Goal: Task Accomplishment & Management: Complete application form

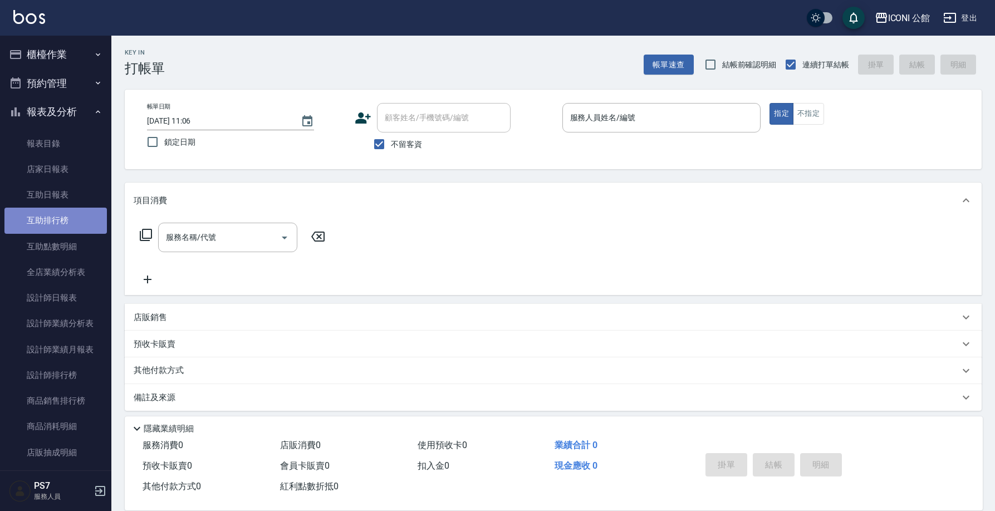
click at [75, 229] on link "互助排行榜" at bounding box center [55, 221] width 102 height 26
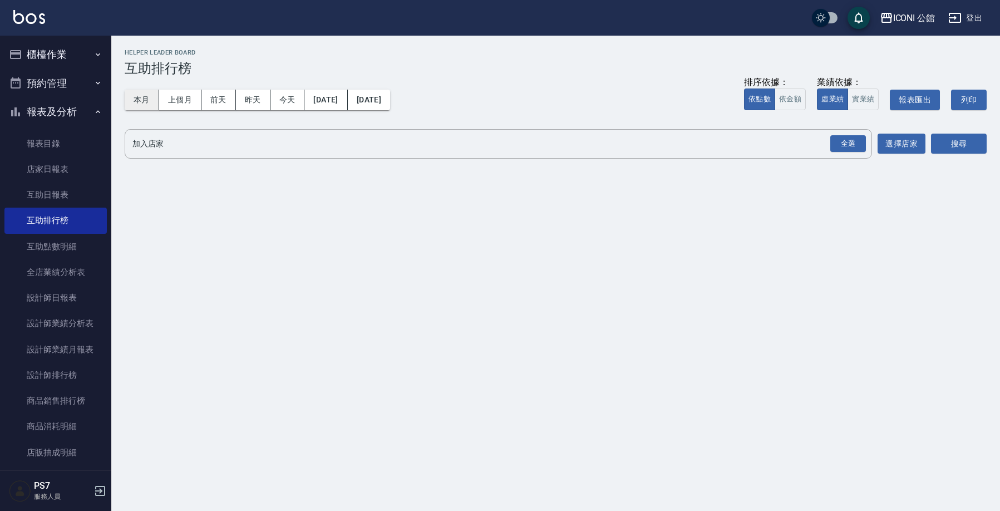
click at [142, 106] on button "本月" at bounding box center [142, 100] width 35 height 21
click at [838, 153] on div "全選" at bounding box center [847, 143] width 39 height 29
click at [839, 152] on button "全選" at bounding box center [848, 144] width 40 height 22
click at [968, 134] on button "搜尋" at bounding box center [959, 144] width 56 height 21
click at [842, 149] on div "全選" at bounding box center [848, 143] width 36 height 17
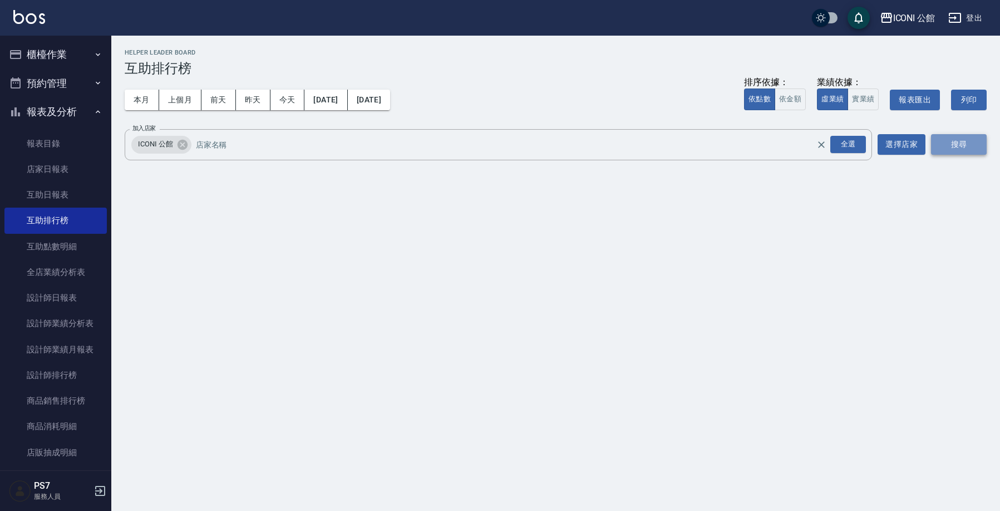
click at [972, 141] on button "搜尋" at bounding box center [959, 144] width 56 height 21
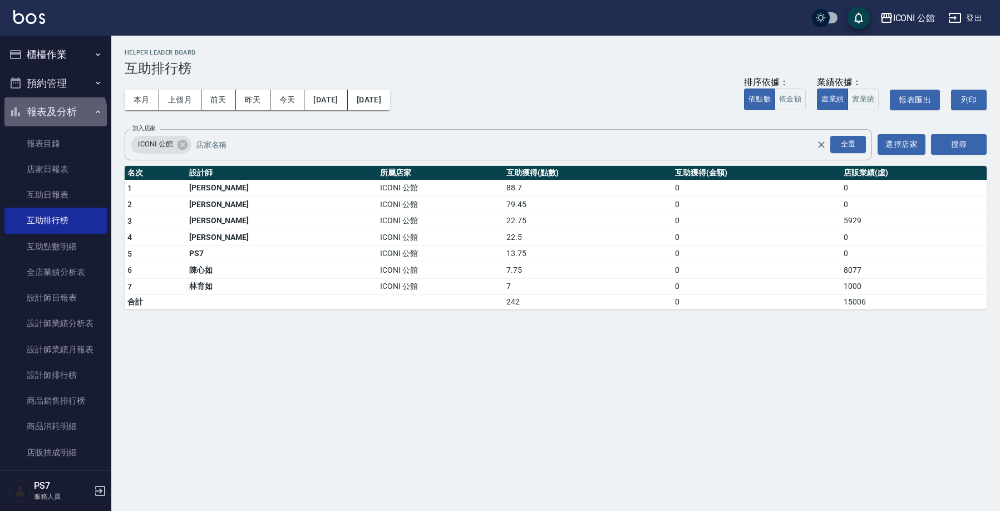
click at [54, 116] on button "報表及分析" at bounding box center [55, 111] width 102 height 29
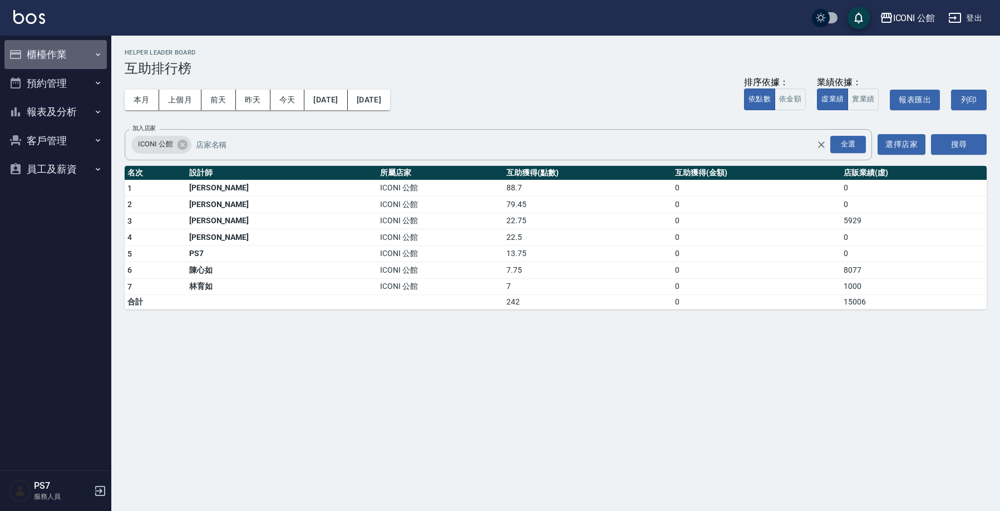
click at [55, 55] on button "櫃檯作業" at bounding box center [55, 54] width 102 height 29
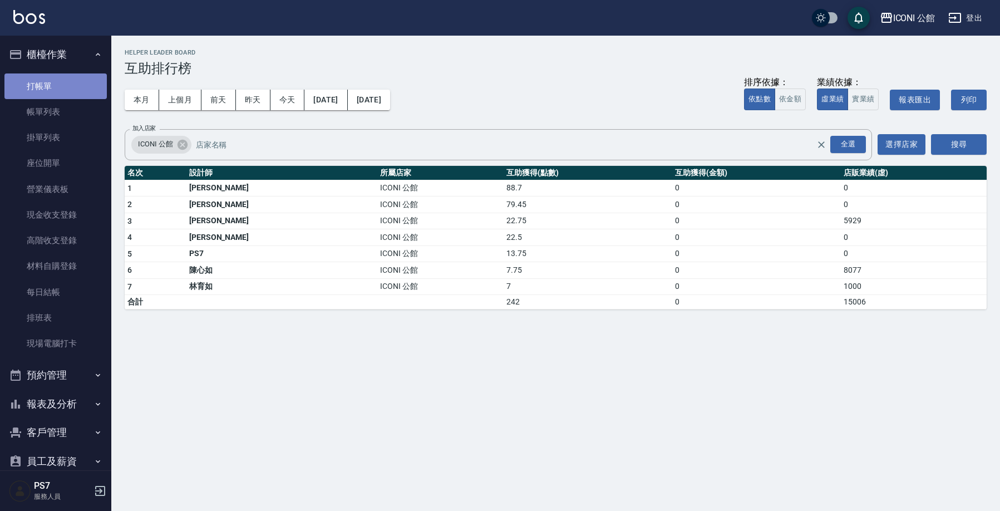
click at [57, 80] on link "打帳單" at bounding box center [55, 86] width 102 height 26
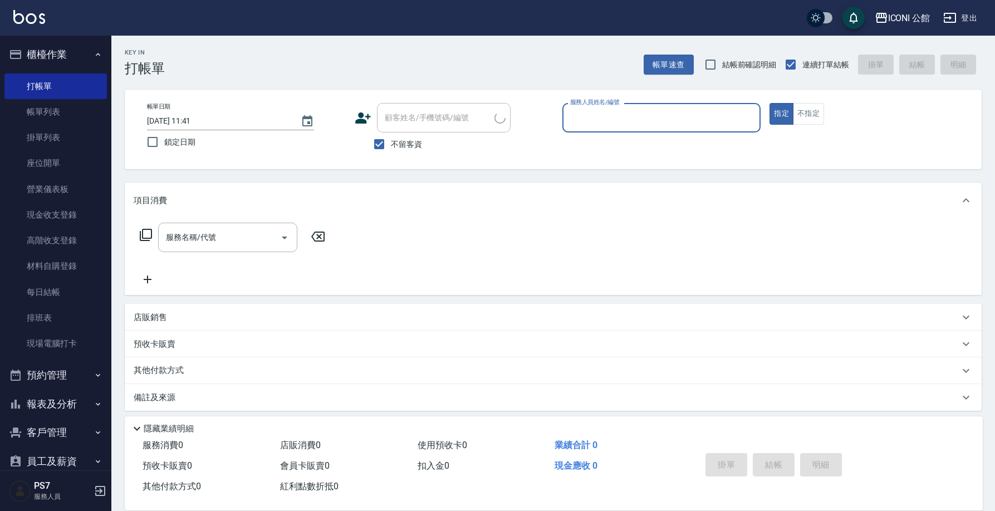
click at [58, 60] on button "櫃檯作業" at bounding box center [55, 54] width 102 height 29
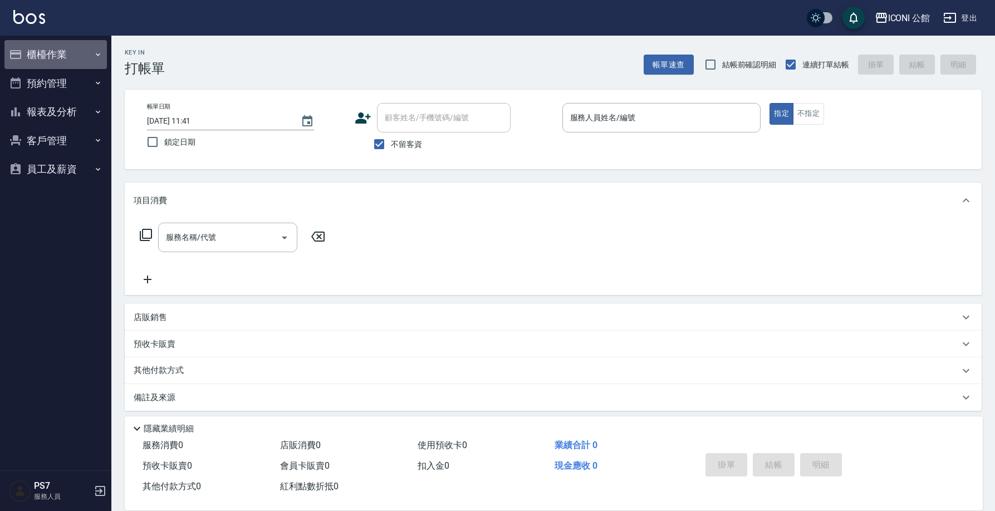
drag, startPoint x: 58, startPoint y: 60, endPoint x: 64, endPoint y: 45, distance: 15.7
click at [60, 59] on button "櫃檯作業" at bounding box center [55, 54] width 102 height 29
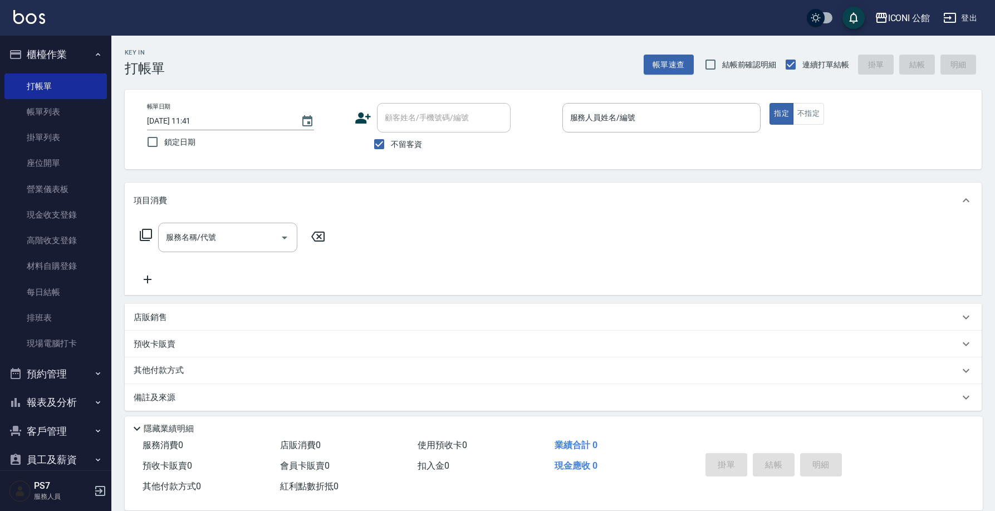
click at [71, 30] on div "ICONI 公館 登出" at bounding box center [497, 18] width 995 height 36
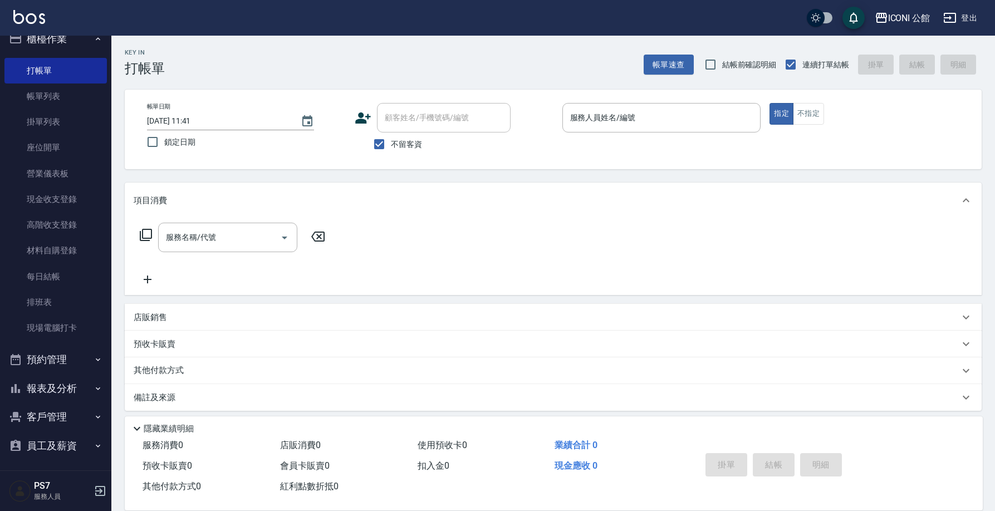
scroll to position [7, 0]
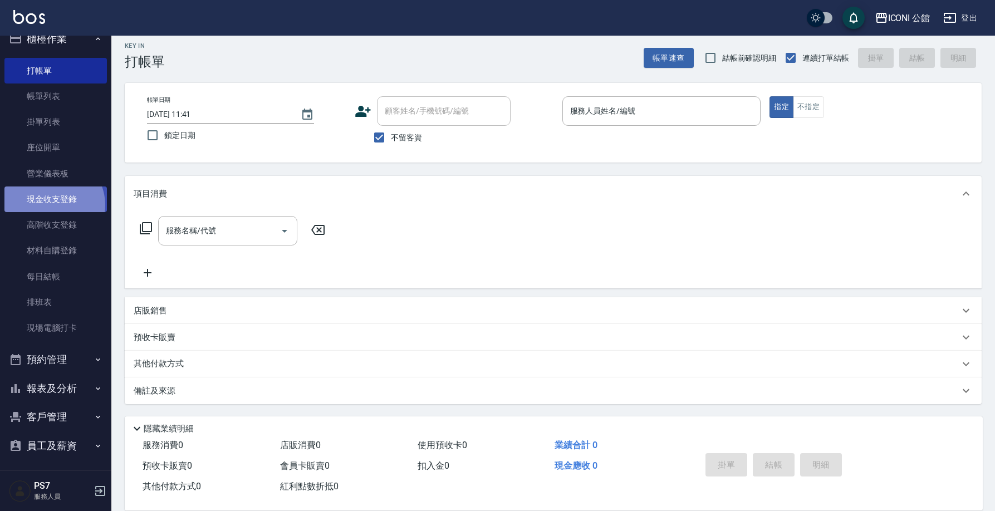
click at [52, 204] on link "現金收支登錄" at bounding box center [55, 199] width 102 height 26
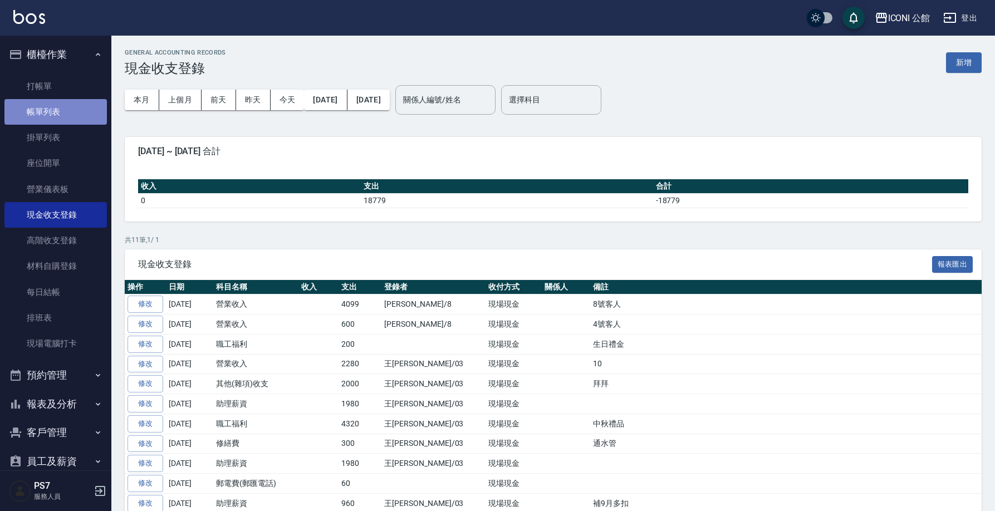
click at [70, 121] on link "帳單列表" at bounding box center [55, 112] width 102 height 26
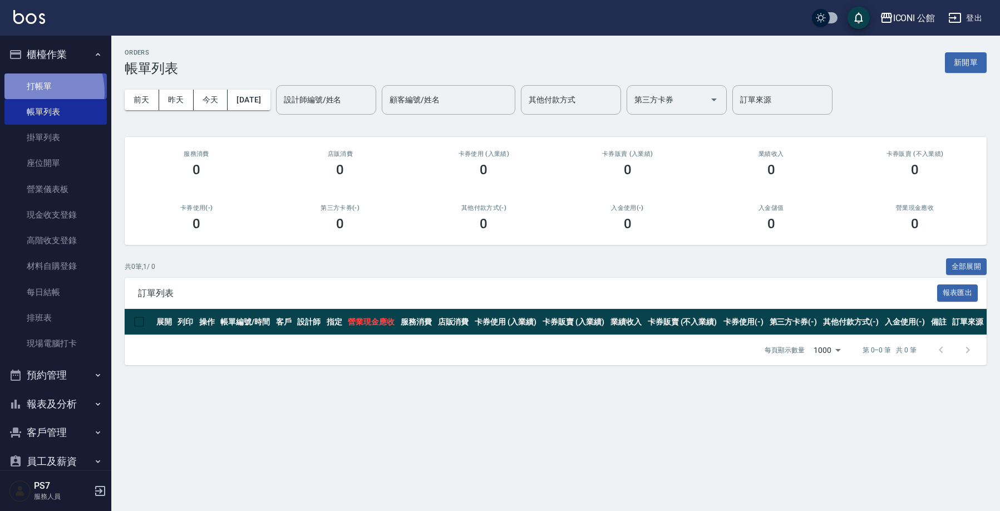
click at [32, 92] on link "打帳單" at bounding box center [55, 86] width 102 height 26
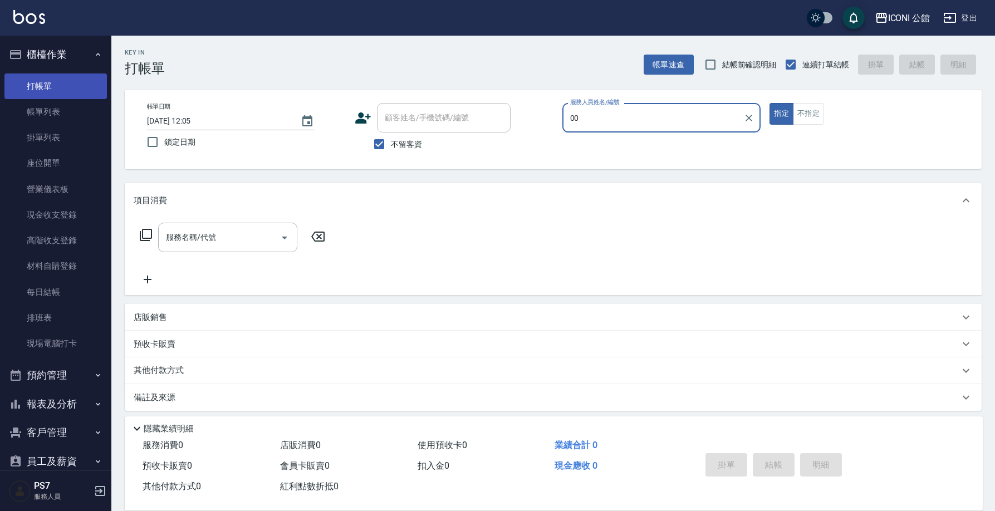
type input "0"
type input "[PERSON_NAME]-1"
type button "true"
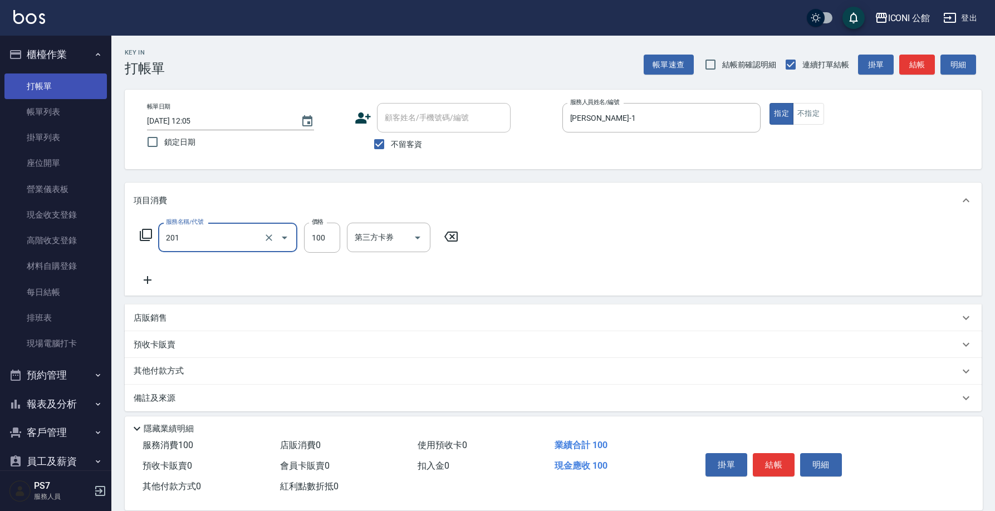
type input "剪瀏(201)"
click at [228, 232] on input "剪瀏(201)" at bounding box center [212, 237] width 98 height 19
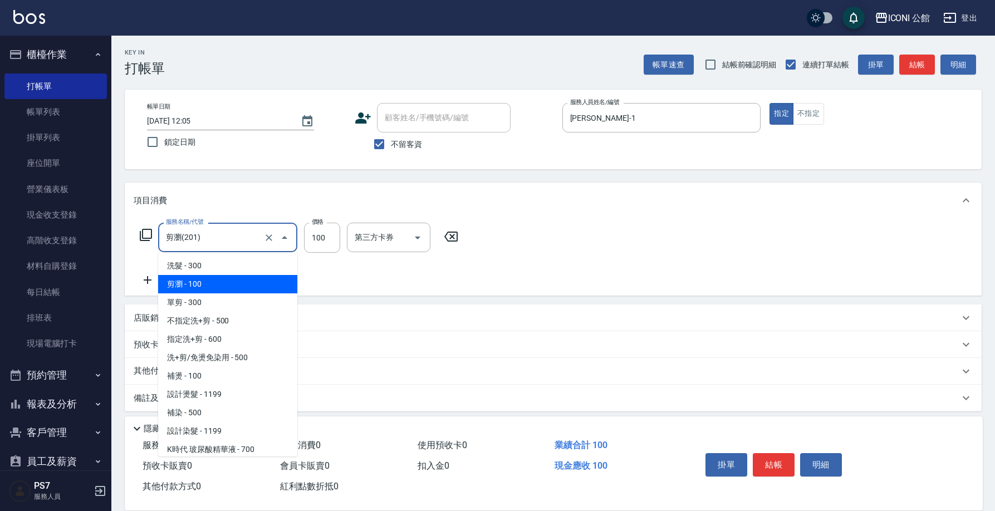
drag, startPoint x: 228, startPoint y: 232, endPoint x: 237, endPoint y: 238, distance: 10.8
click at [235, 242] on input "剪瀏(201)" at bounding box center [212, 237] width 98 height 19
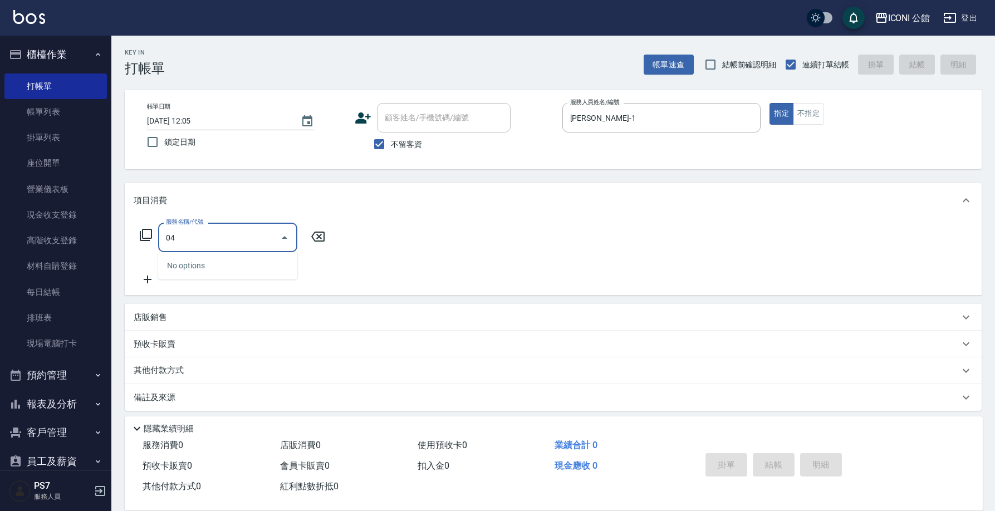
type input "0"
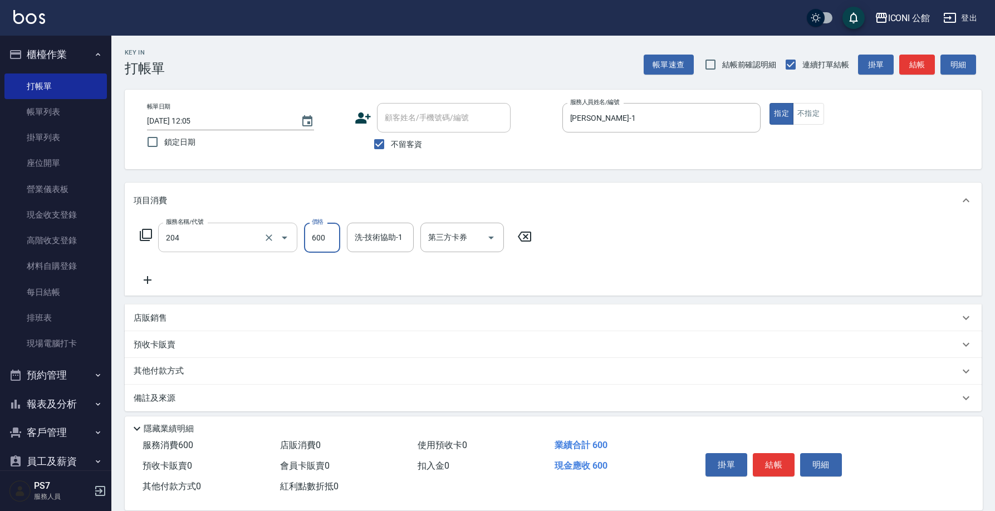
type input "指定洗+剪(204)"
type input "[PERSON_NAME]-1"
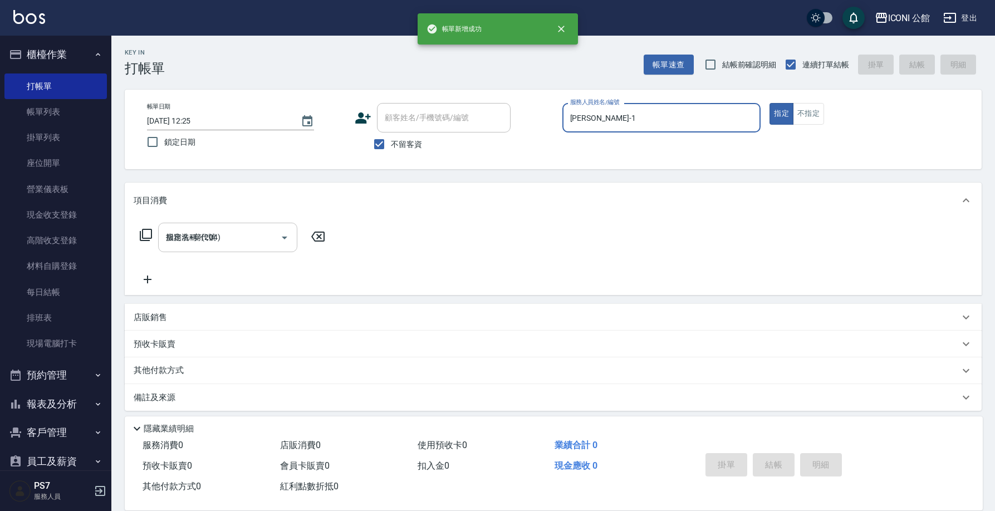
type input "[DATE] 12:25"
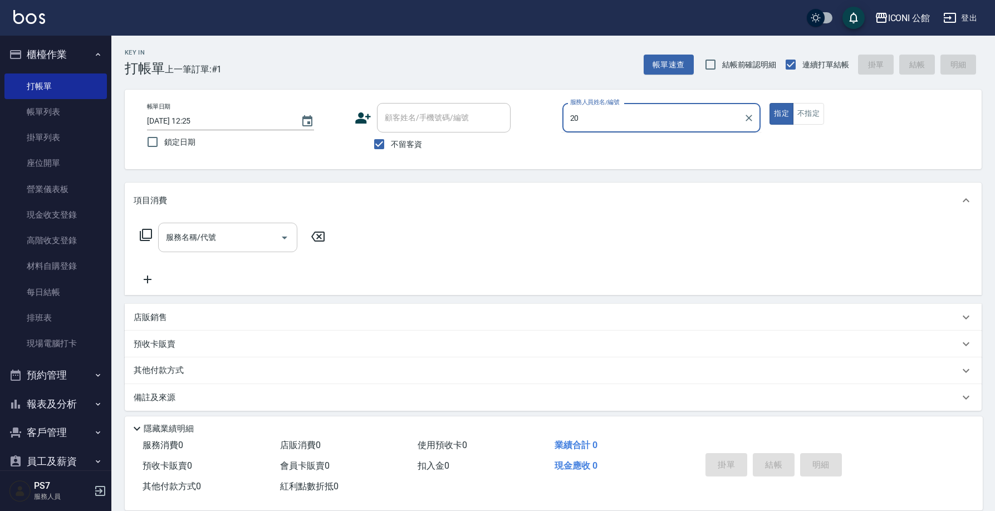
type input "2"
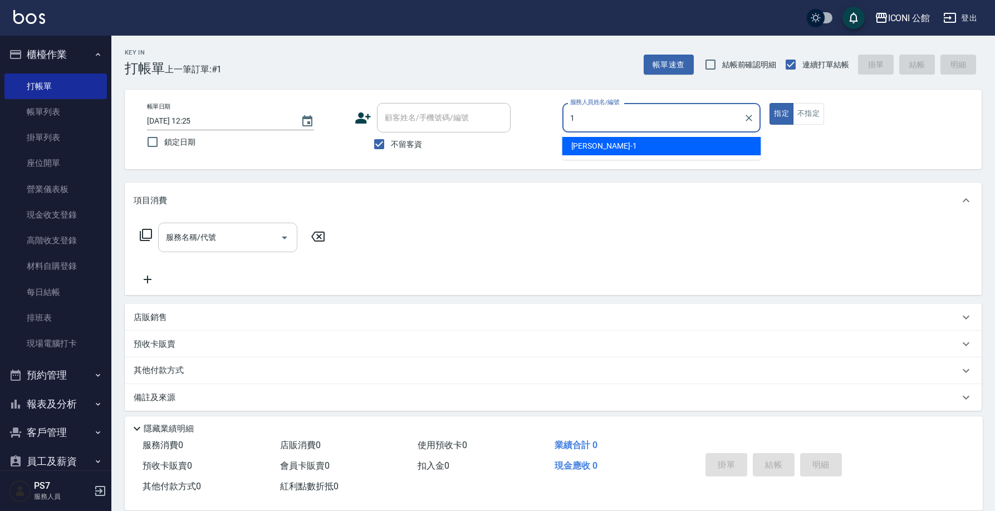
type input "[PERSON_NAME]-1"
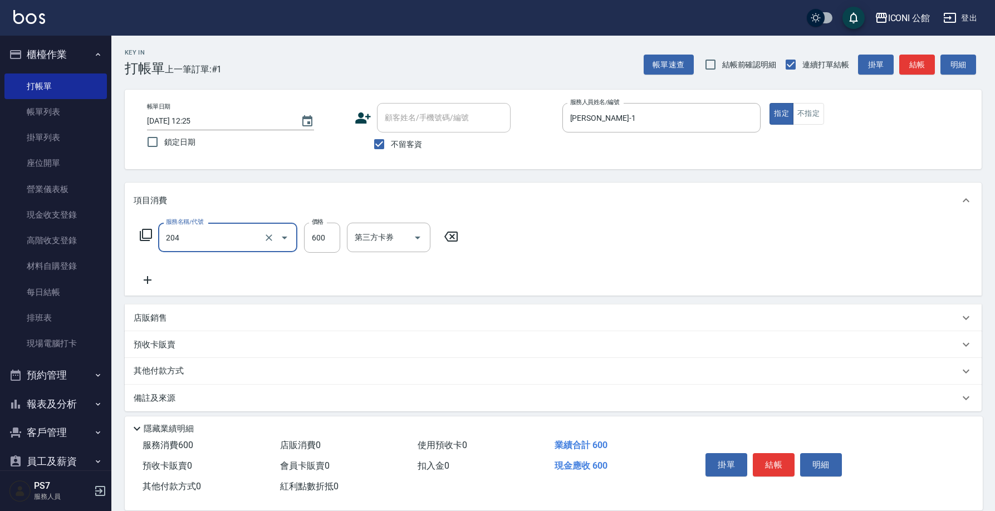
type input "指定洗+剪(204)"
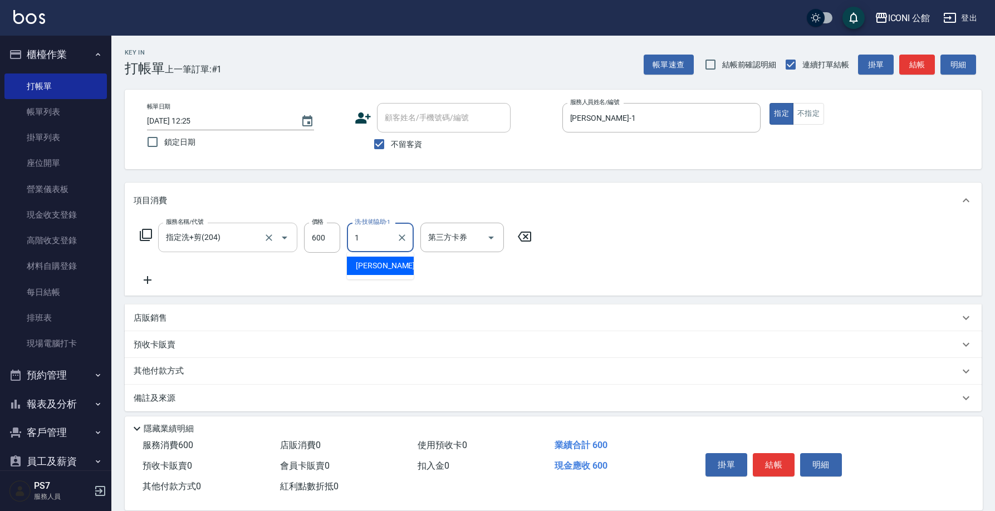
type input "[PERSON_NAME]-1"
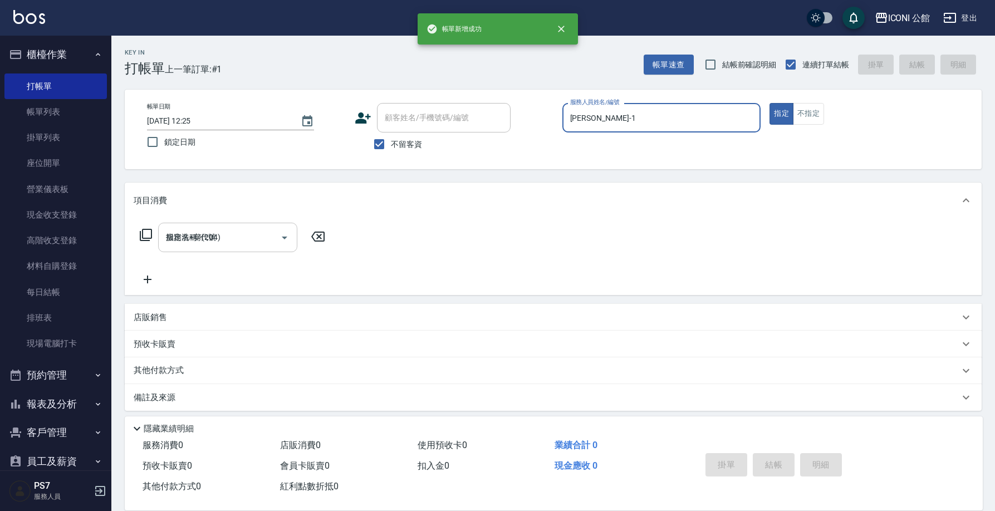
type input "[DATE] 12:49"
